Goal: Task Accomplishment & Management: Use online tool/utility

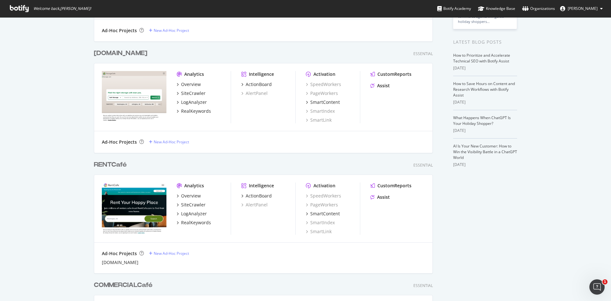
scroll to position [127, 0]
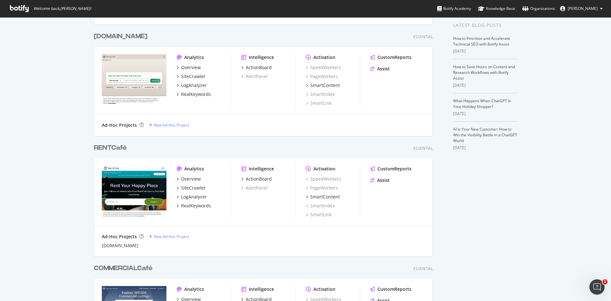
click at [114, 146] on div "RENTCafé" at bounding box center [110, 147] width 33 height 9
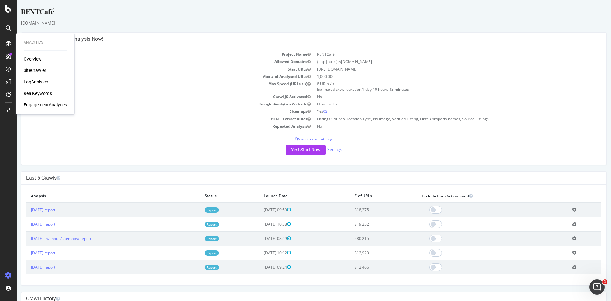
click at [39, 92] on div "RealKeywords" at bounding box center [38, 93] width 28 height 6
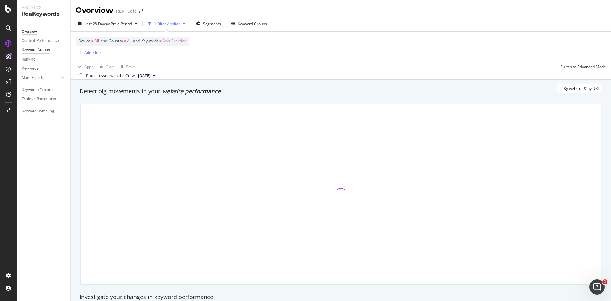
click at [37, 52] on div "Keyword Groups" at bounding box center [36, 50] width 28 height 7
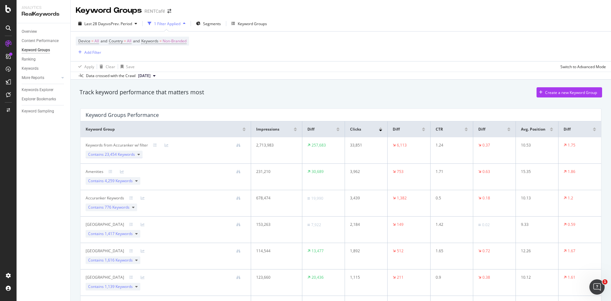
click at [137, 155] on icon at bounding box center [138, 154] width 3 height 4
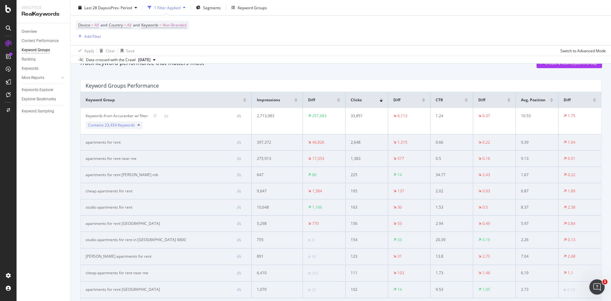
scroll to position [159, 0]
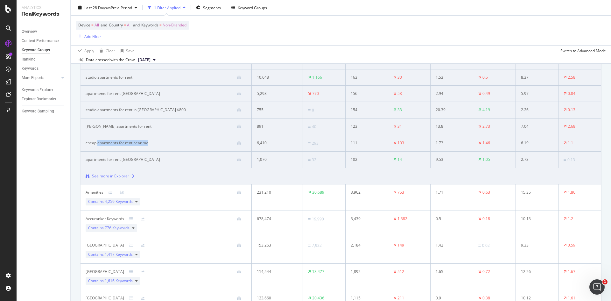
drag, startPoint x: 161, startPoint y: 142, endPoint x: 101, endPoint y: 143, distance: 59.5
click at [98, 142] on div "cheap apartments for rent near me" at bounding box center [166, 143] width 161 height 6
click at [150, 144] on div at bounding box center [197, 143] width 98 height 4
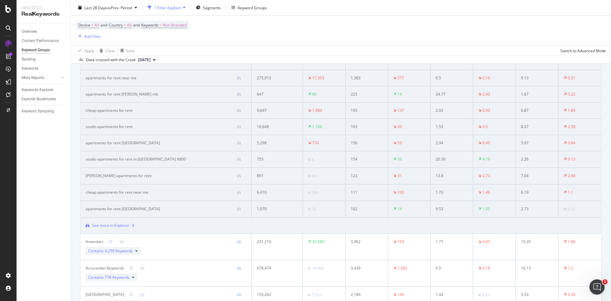
scroll to position [32, 0]
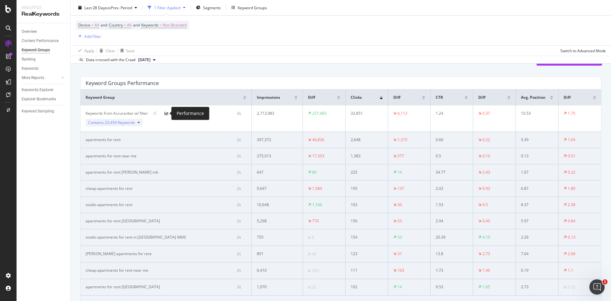
click at [167, 113] on icon at bounding box center [166, 113] width 4 height 4
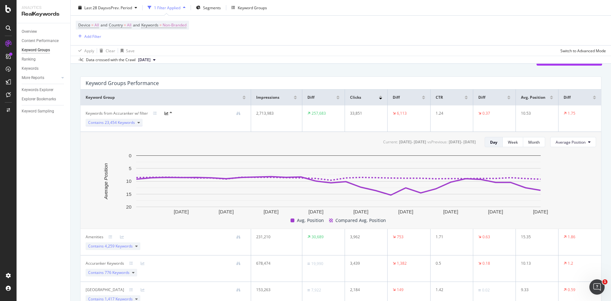
click at [138, 122] on icon at bounding box center [138, 123] width 3 height 4
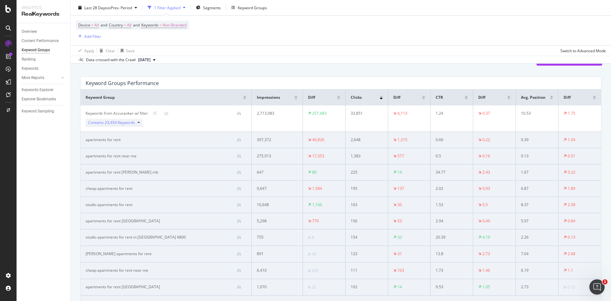
click at [139, 122] on icon at bounding box center [138, 123] width 3 height 4
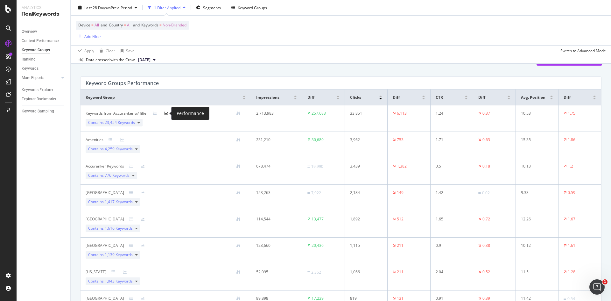
click at [167, 114] on icon at bounding box center [166, 113] width 4 height 4
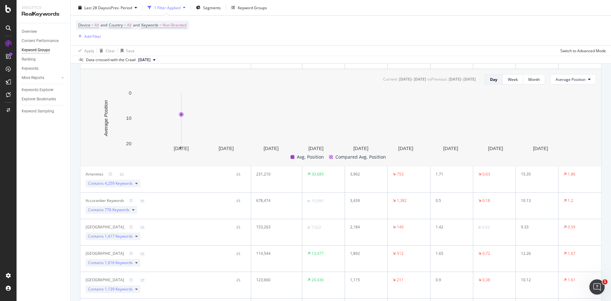
scroll to position [127, 0]
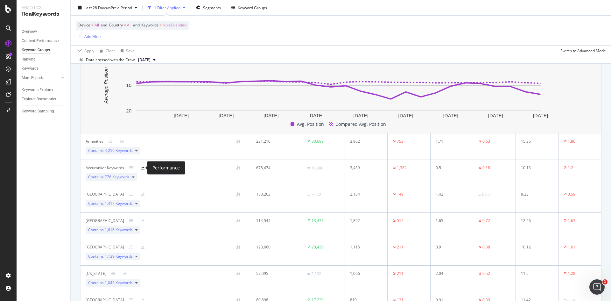
click at [143, 168] on icon at bounding box center [143, 168] width 4 height 4
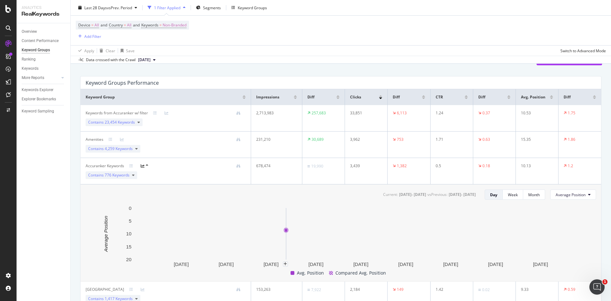
scroll to position [32, 0]
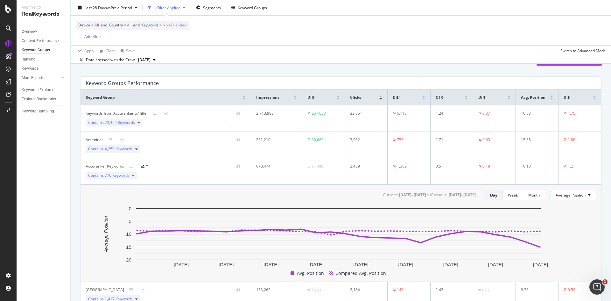
click at [142, 166] on icon at bounding box center [143, 166] width 4 height 4
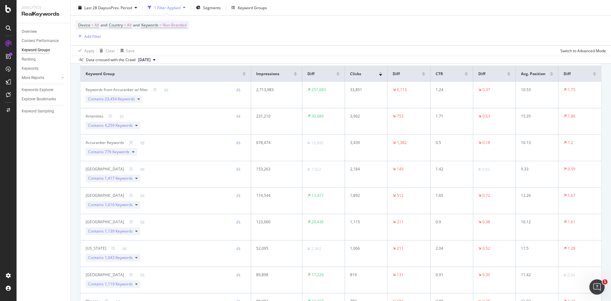
scroll to position [0, 0]
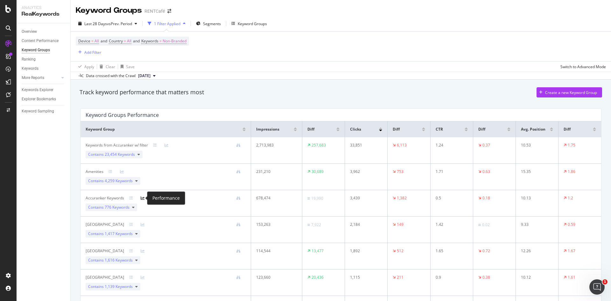
click at [142, 198] on icon at bounding box center [143, 198] width 4 height 4
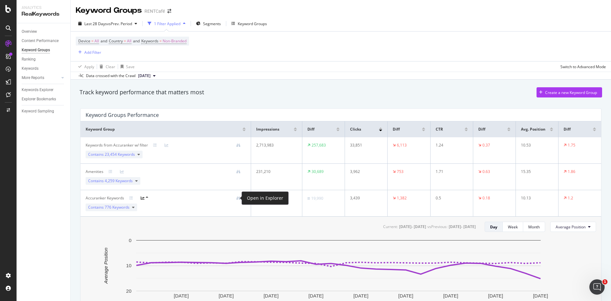
click at [240, 198] on div at bounding box center [241, 198] width 3 height 3
click at [237, 198] on icon at bounding box center [238, 198] width 4 height 4
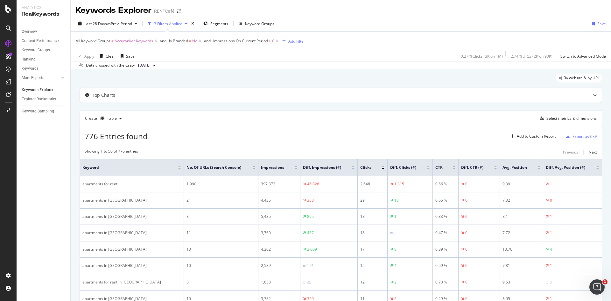
drag, startPoint x: 40, startPoint y: 88, endPoint x: 43, endPoint y: 89, distance: 3.3
click at [40, 88] on div "Keywords Explorer" at bounding box center [38, 90] width 32 height 7
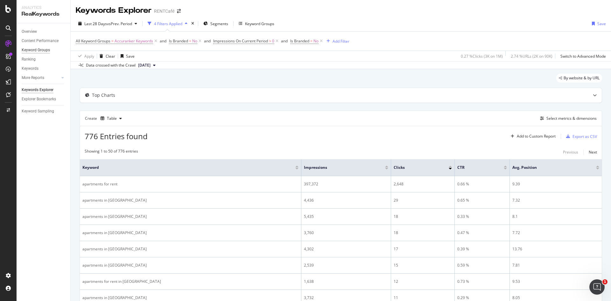
click at [43, 50] on div "Keyword Groups" at bounding box center [36, 50] width 28 height 7
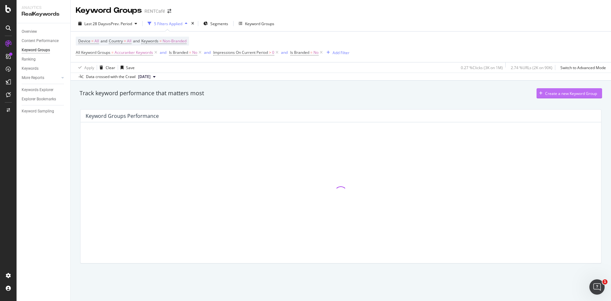
click at [546, 91] on div "Create a new Keyword Group" at bounding box center [571, 93] width 52 height 5
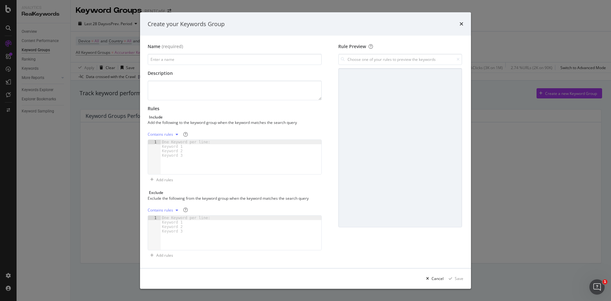
click at [188, 149] on div "One Keyword per line: Keyword 1 Keyword 2 Keyword 3" at bounding box center [187, 149] width 53 height 18
drag, startPoint x: 176, startPoint y: 144, endPoint x: 178, endPoint y: 163, distance: 18.5
click at [178, 163] on div "One Keyword per line: Keyword 1 Keyword 2 Keyword 3" at bounding box center [241, 157] width 161 height 34
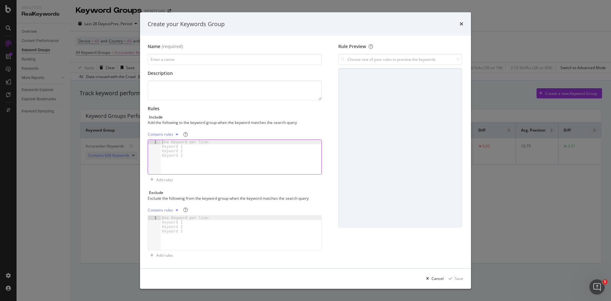
click at [177, 161] on div "modal" at bounding box center [241, 161] width 161 height 43
click at [169, 135] on div "Contains rules" at bounding box center [160, 134] width 25 height 4
click at [173, 153] on div "Exact rules" at bounding box center [165, 155] width 19 height 5
click at [186, 170] on div "modal" at bounding box center [241, 161] width 161 height 43
click at [180, 226] on div "One Keyword per line: Keyword 1 Keyword 2 Keyword 3" at bounding box center [187, 224] width 53 height 18
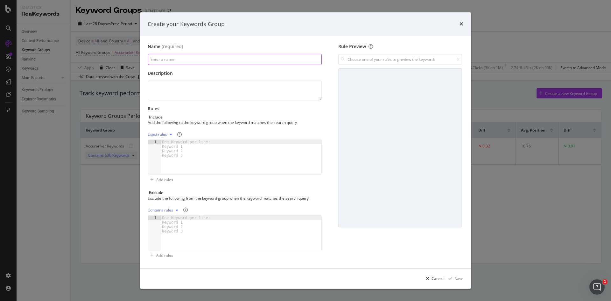
click at [177, 56] on input "modal" at bounding box center [235, 59] width 174 height 11
click at [434, 278] on div "Cancel" at bounding box center [437, 277] width 12 height 5
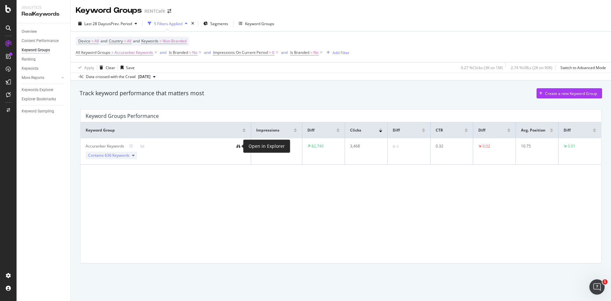
click at [239, 145] on icon at bounding box center [238, 146] width 4 height 4
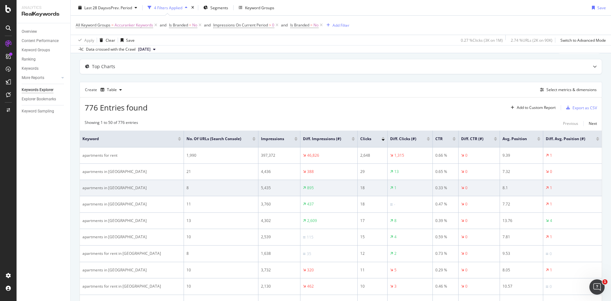
scroll to position [64, 0]
